Goal: Check status: Check status

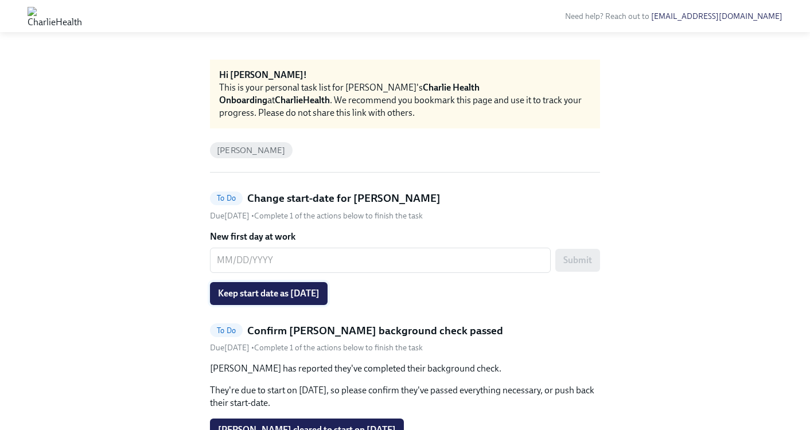
scroll to position [38, 0]
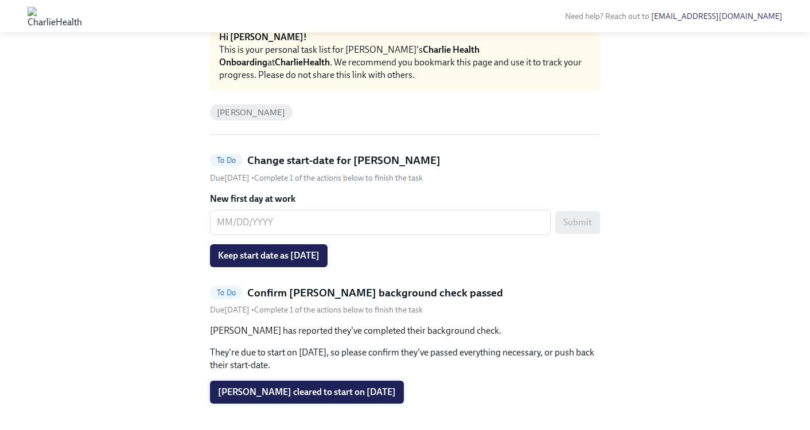
click at [325, 390] on span "Alex Stifelman cleared to start on 09/22/2025" at bounding box center [307, 392] width 178 height 11
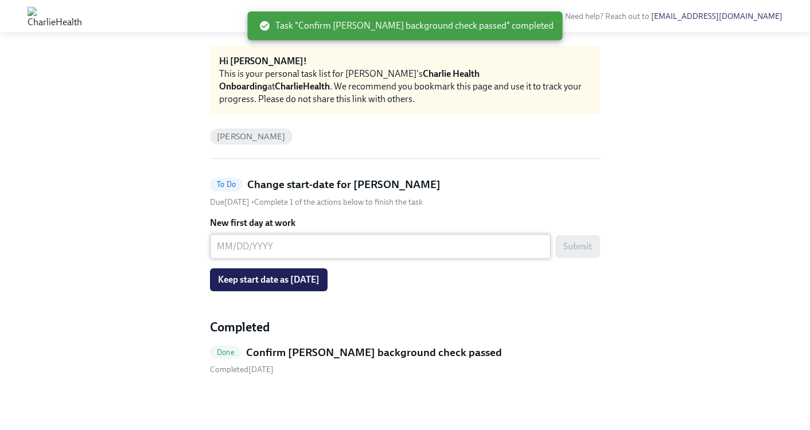
scroll to position [0, 0]
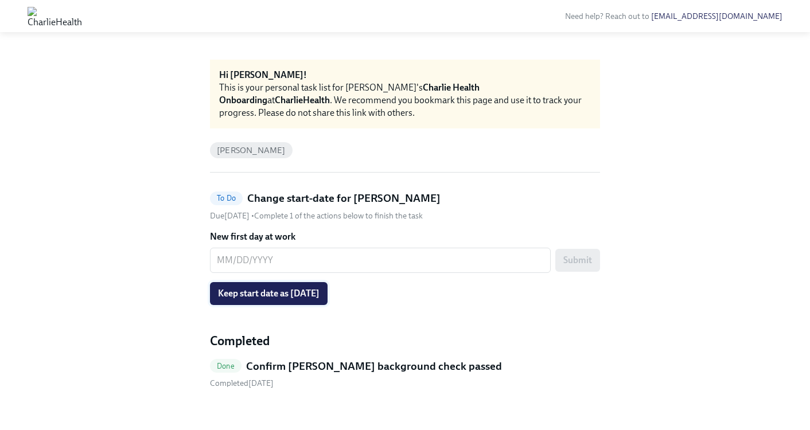
scroll to position [14, 0]
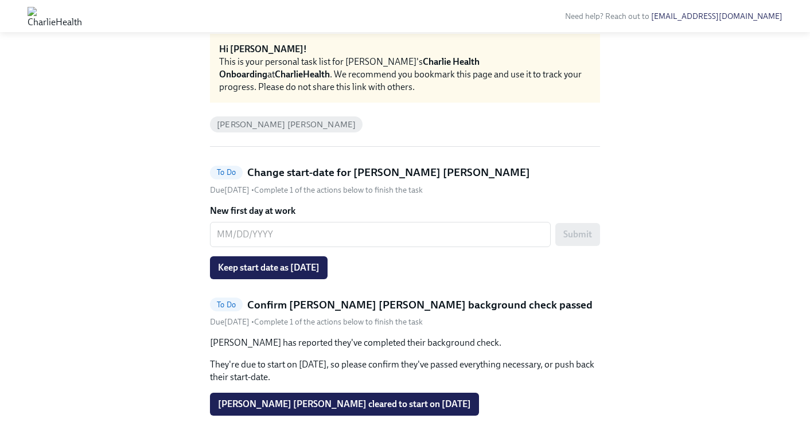
scroll to position [56, 0]
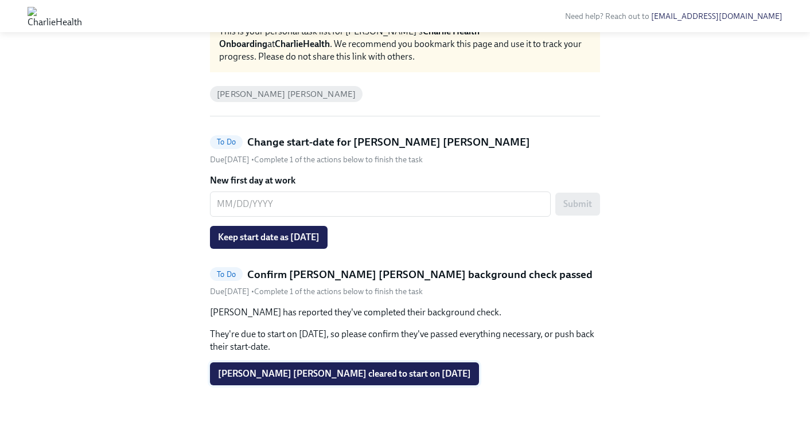
click at [351, 375] on span "Fatima Alarcon Tinoco King cleared to start on 09/22/2025" at bounding box center [344, 373] width 253 height 11
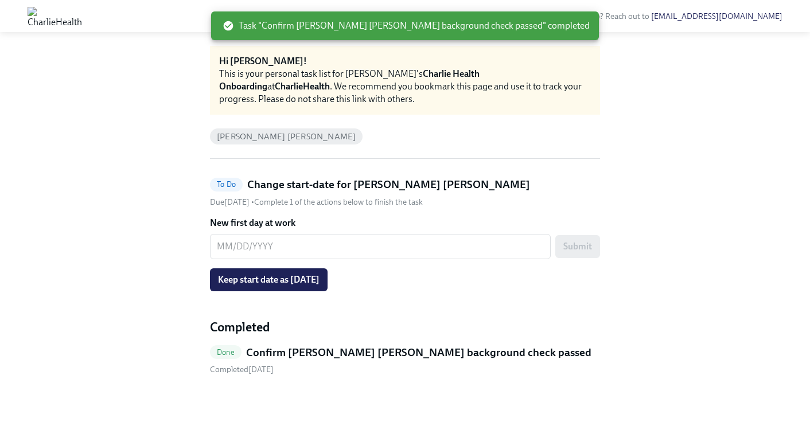
scroll to position [14, 0]
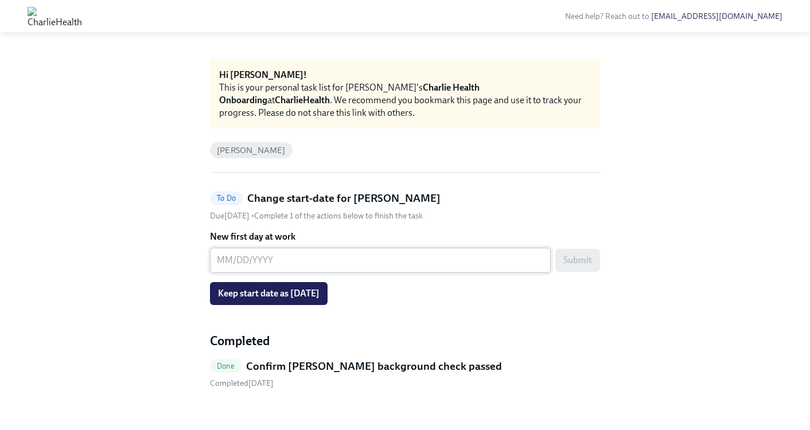
scroll to position [14, 0]
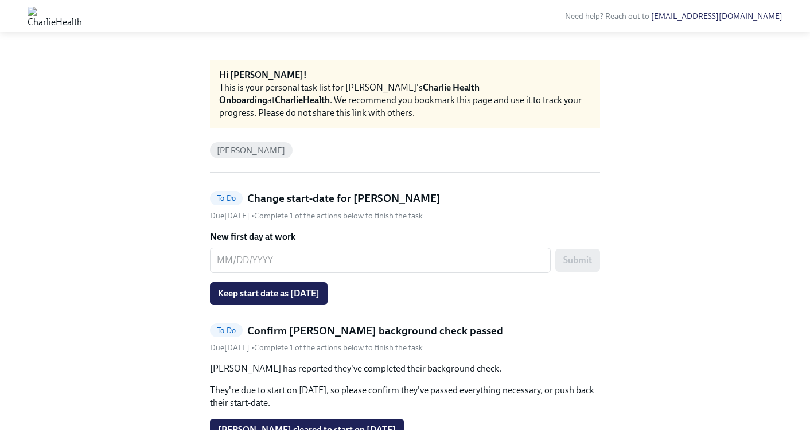
scroll to position [67, 0]
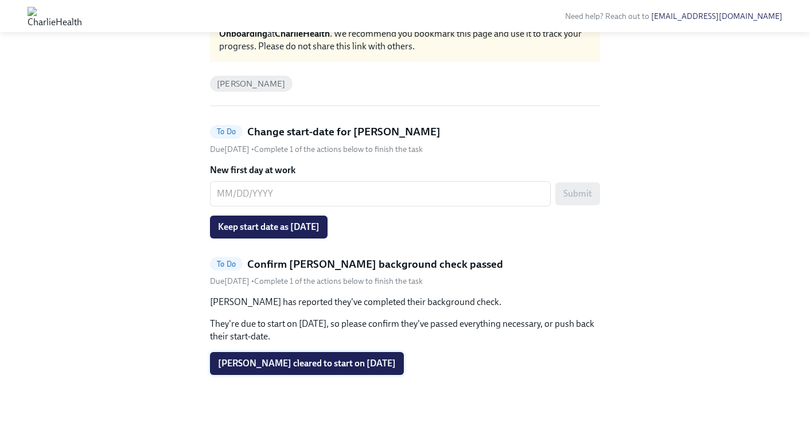
click at [404, 356] on button "Annie Burke Bartlett cleared to start on 09/22/2025" at bounding box center [307, 363] width 194 height 23
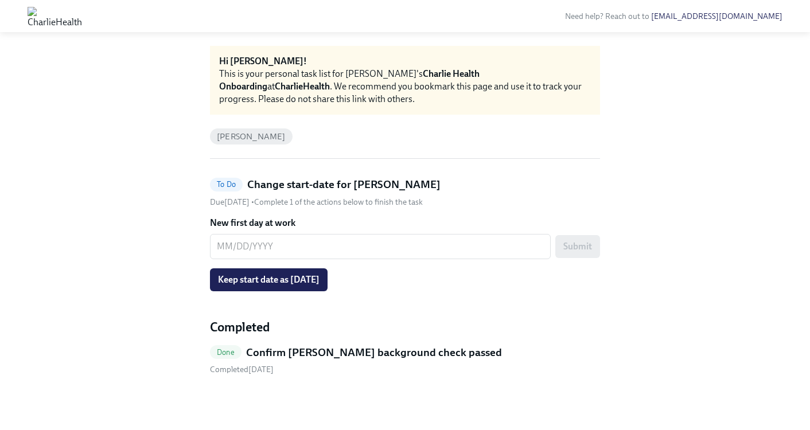
scroll to position [14, 0]
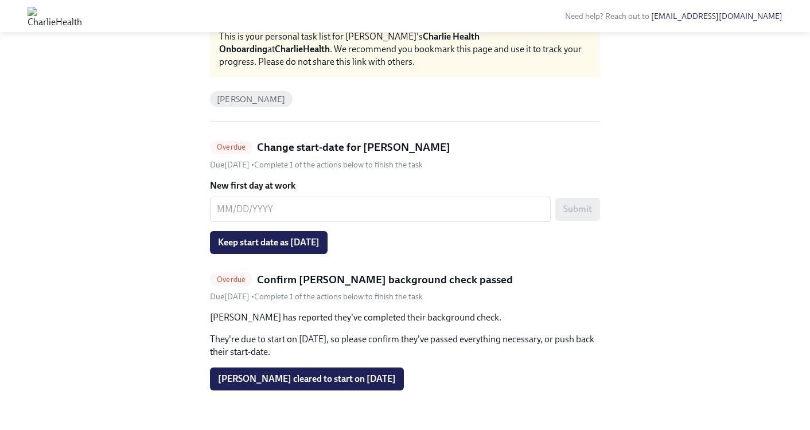
scroll to position [52, 0]
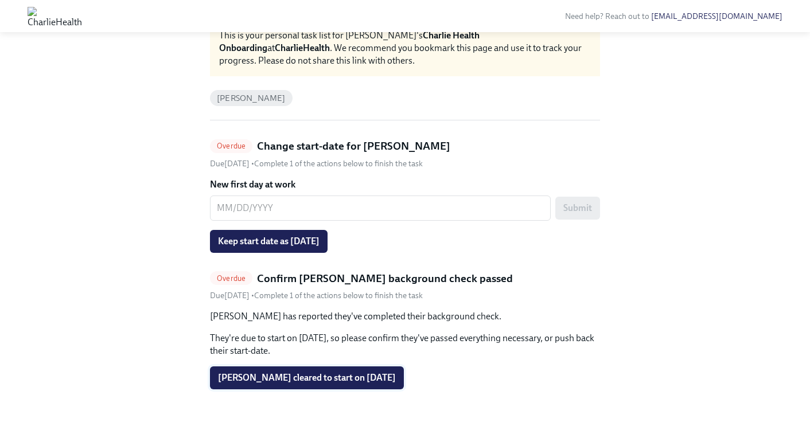
click at [317, 372] on span "[PERSON_NAME] cleared to start on [DATE]" at bounding box center [307, 377] width 178 height 11
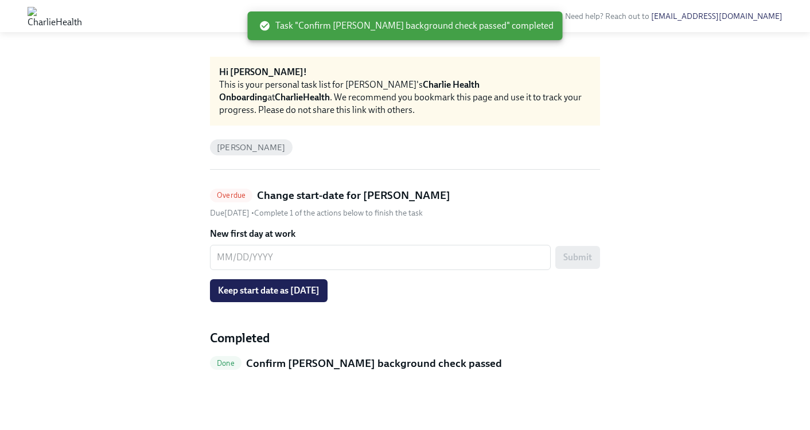
scroll to position [14, 0]
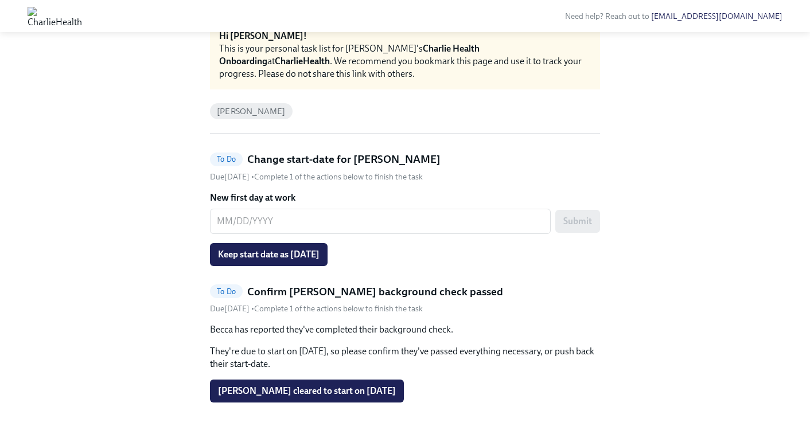
scroll to position [41, 0]
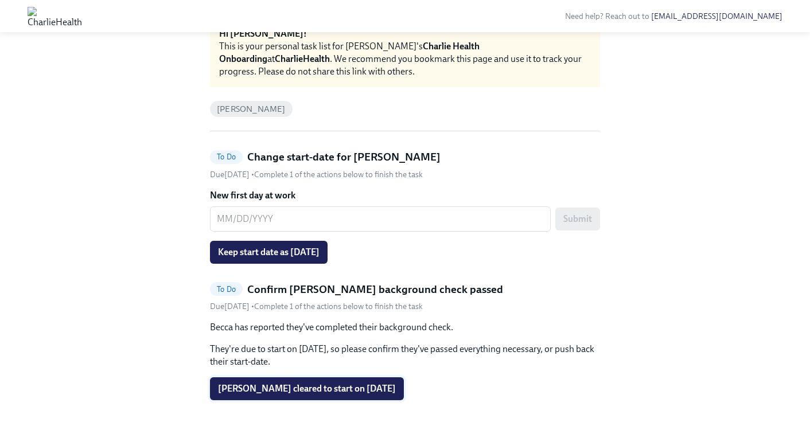
click at [349, 390] on span "[PERSON_NAME] cleared to start on [DATE]" at bounding box center [307, 388] width 178 height 11
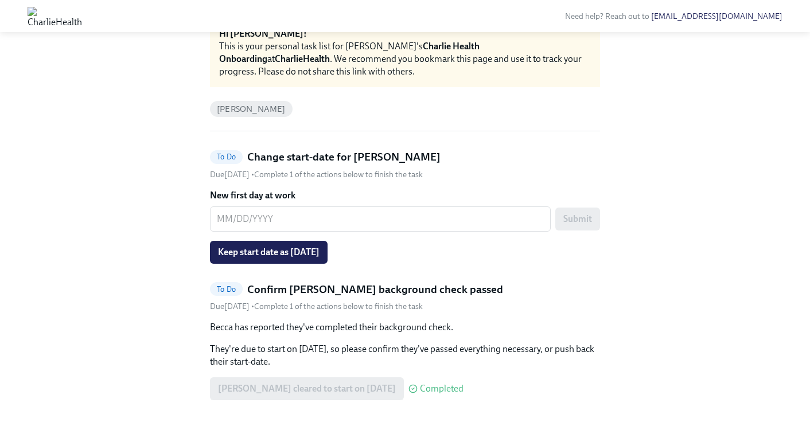
scroll to position [14, 0]
